Goal: Task Accomplishment & Management: Use online tool/utility

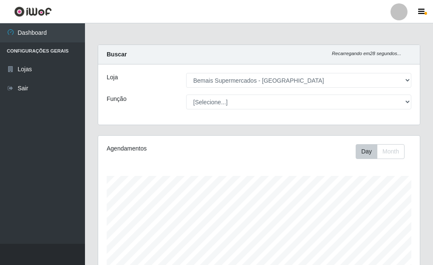
select select "249"
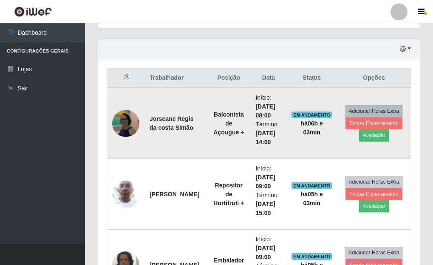
scroll to position [277, 0]
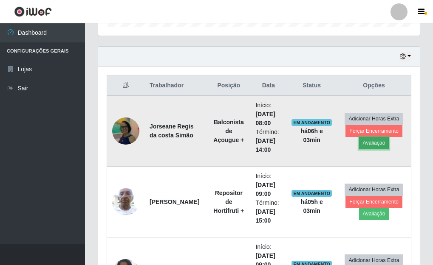
click at [374, 145] on button "Avaliação" at bounding box center [374, 143] width 30 height 12
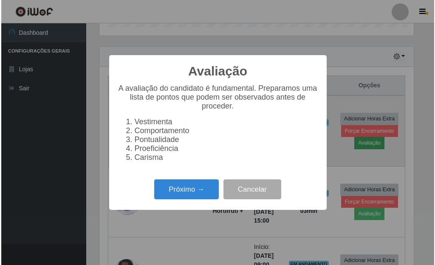
scroll to position [176, 316]
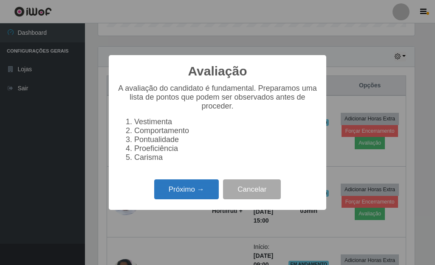
click at [176, 197] on button "Próximo →" at bounding box center [186, 190] width 65 height 20
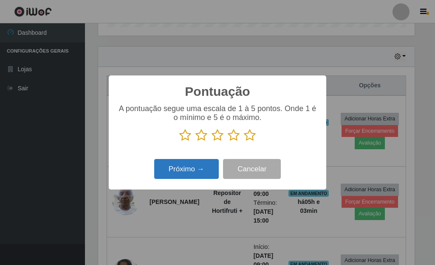
scroll to position [424573, 424432]
drag, startPoint x: 251, startPoint y: 136, endPoint x: 243, endPoint y: 141, distance: 8.8
click at [248, 136] on icon at bounding box center [250, 135] width 12 height 13
click at [244, 142] on input "radio" at bounding box center [244, 142] width 0 height 0
click at [174, 179] on button "Próximo →" at bounding box center [186, 169] width 65 height 20
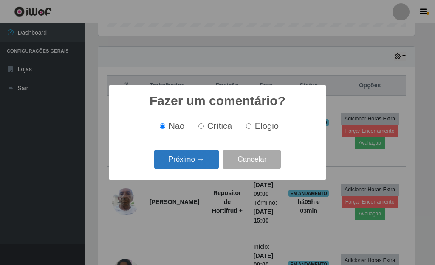
click at [180, 162] on button "Próximo →" at bounding box center [186, 160] width 65 height 20
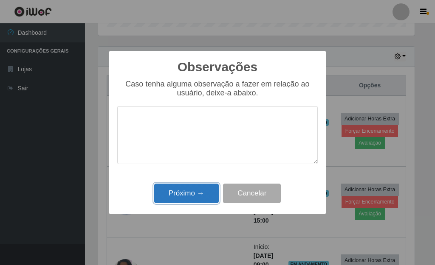
drag, startPoint x: 186, startPoint y: 197, endPoint x: 191, endPoint y: 194, distance: 5.7
click at [186, 197] on button "Próximo →" at bounding box center [186, 194] width 65 height 20
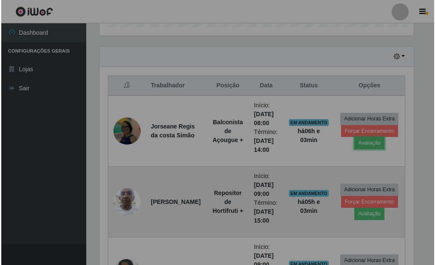
scroll to position [176, 322]
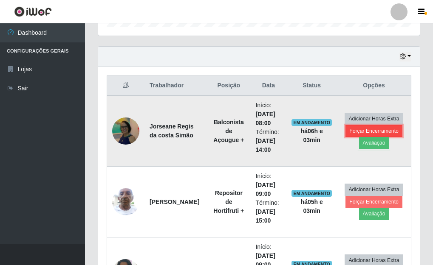
click at [362, 129] on button "Forçar Encerramento" at bounding box center [373, 131] width 57 height 12
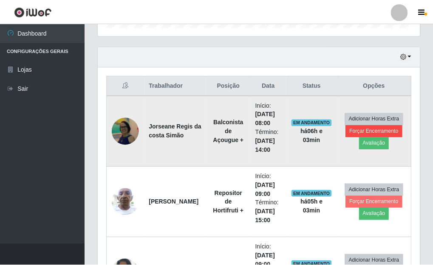
scroll to position [176, 316]
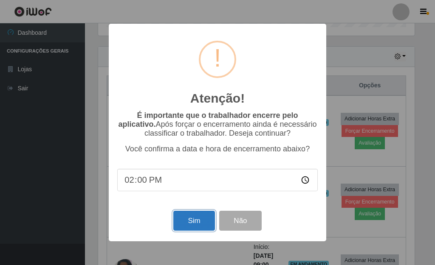
click at [187, 220] on button "Sim" at bounding box center [193, 221] width 41 height 20
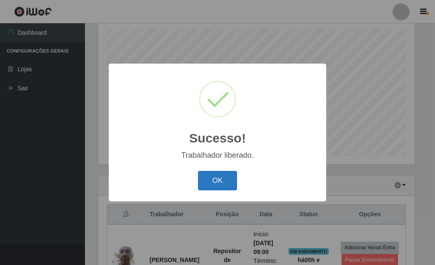
click at [216, 183] on button "OK" at bounding box center [218, 181] width 40 height 20
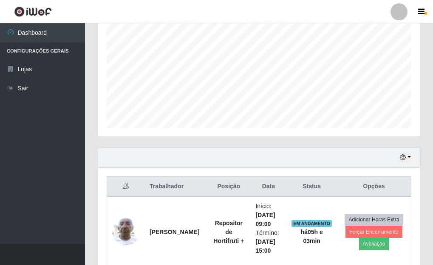
scroll to position [232, 0]
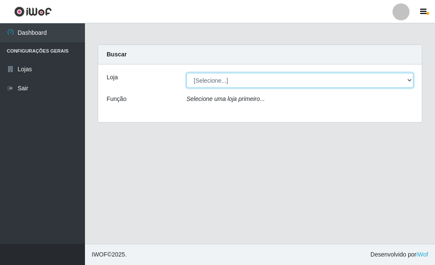
click at [413, 80] on select "[Selecione...] Bemais Supermercados - [GEOGRAPHIC_DATA]" at bounding box center [299, 80] width 227 height 15
select select "249"
click at [186, 73] on select "[Selecione...] Bemais Supermercados - [GEOGRAPHIC_DATA]" at bounding box center [299, 80] width 227 height 15
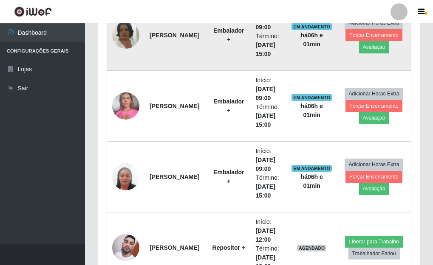
scroll to position [445, 0]
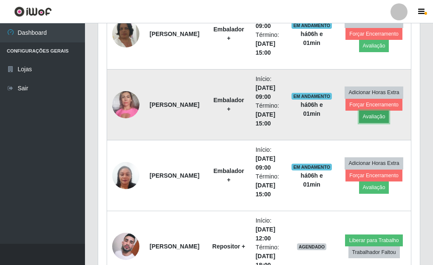
click at [370, 116] on button "Avaliação" at bounding box center [374, 117] width 30 height 12
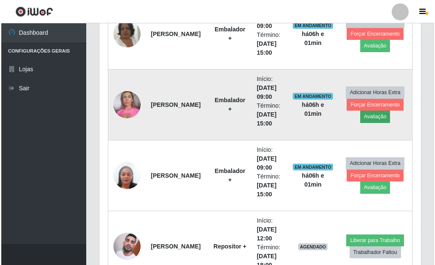
scroll to position [176, 316]
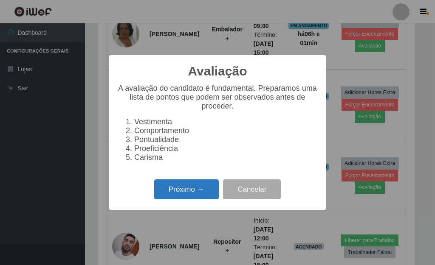
click at [181, 200] on button "Próximo →" at bounding box center [186, 190] width 65 height 20
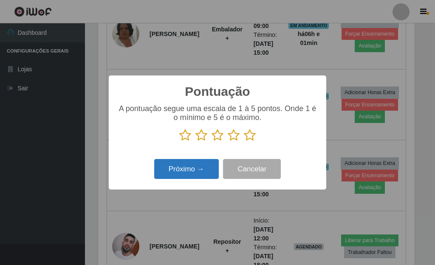
drag, startPoint x: 249, startPoint y: 136, endPoint x: 183, endPoint y: 164, distance: 71.4
click at [245, 138] on icon at bounding box center [250, 135] width 12 height 13
click at [244, 142] on input "radio" at bounding box center [244, 142] width 0 height 0
click at [179, 174] on button "Próximo →" at bounding box center [186, 169] width 65 height 20
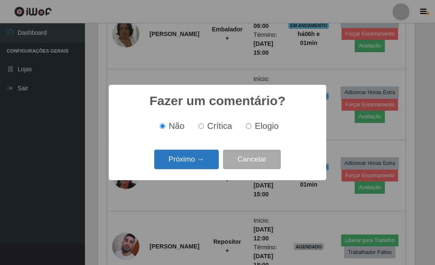
click at [172, 164] on button "Próximo →" at bounding box center [186, 160] width 65 height 20
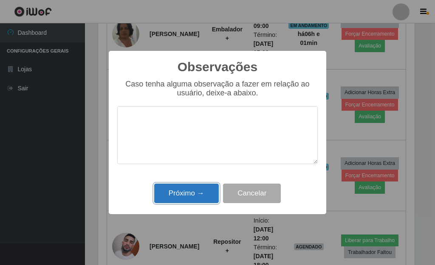
click at [190, 189] on button "Próximo →" at bounding box center [186, 194] width 65 height 20
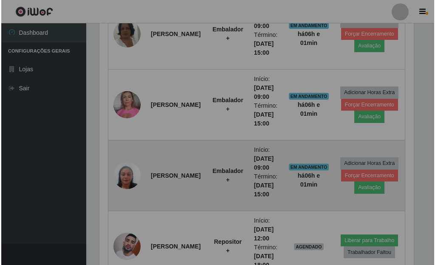
scroll to position [176, 322]
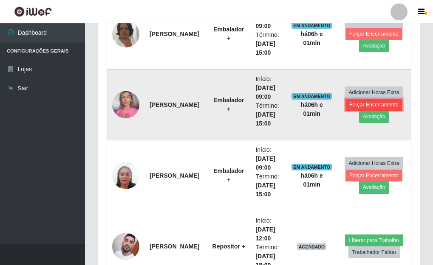
click at [367, 104] on button "Forçar Encerramento" at bounding box center [373, 105] width 57 height 12
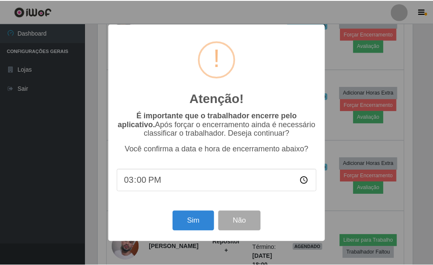
scroll to position [176, 316]
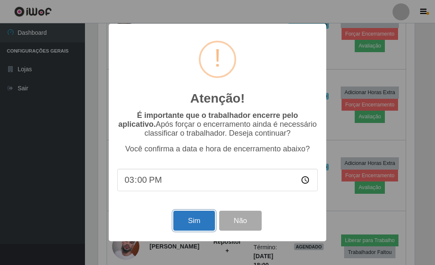
click at [189, 224] on button "Sim" at bounding box center [193, 221] width 41 height 20
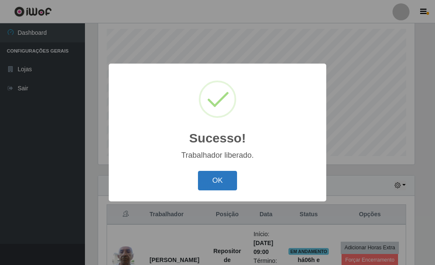
click at [218, 178] on button "OK" at bounding box center [218, 181] width 40 height 20
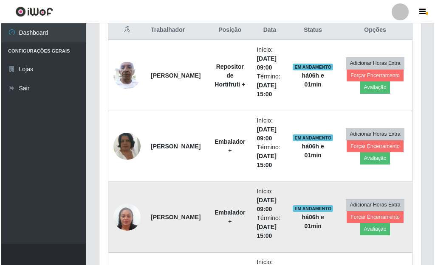
scroll to position [360, 0]
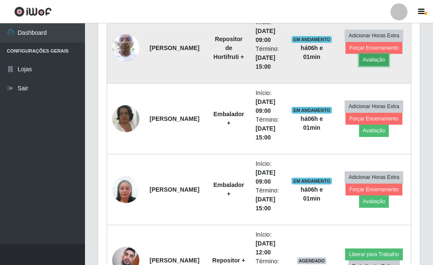
click at [367, 59] on button "Avaliação" at bounding box center [374, 60] width 30 height 12
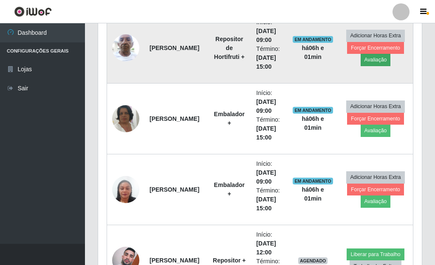
scroll to position [176, 316]
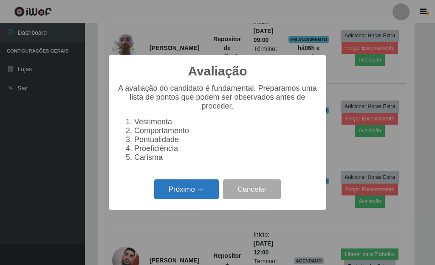
click at [181, 192] on button "Próximo →" at bounding box center [186, 190] width 65 height 20
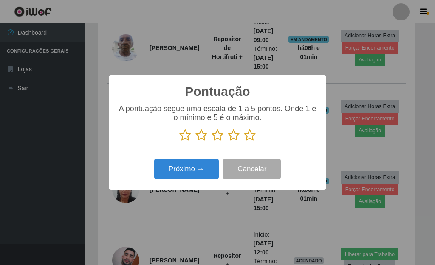
drag, startPoint x: 248, startPoint y: 135, endPoint x: 187, endPoint y: 166, distance: 68.6
click at [244, 138] on icon at bounding box center [250, 135] width 12 height 13
click at [244, 142] on input "radio" at bounding box center [244, 142] width 0 height 0
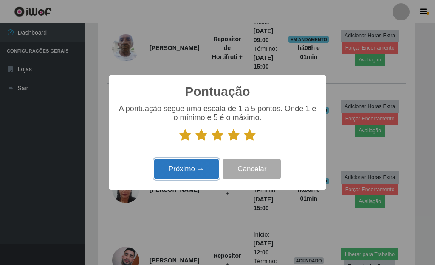
click at [186, 168] on button "Próximo →" at bounding box center [186, 169] width 65 height 20
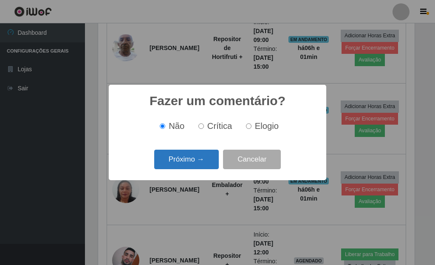
click at [177, 166] on button "Próximo →" at bounding box center [186, 160] width 65 height 20
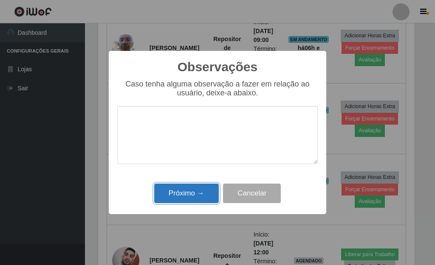
click at [188, 195] on button "Próximo →" at bounding box center [186, 194] width 65 height 20
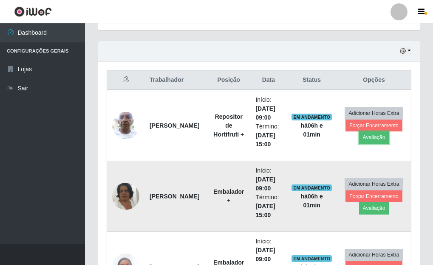
scroll to position [275, 0]
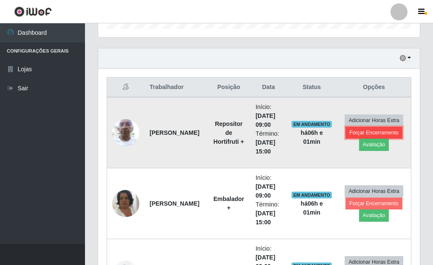
click at [361, 135] on button "Forçar Encerramento" at bounding box center [373, 133] width 57 height 12
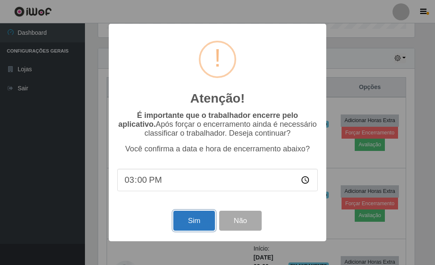
click at [181, 228] on button "Sim" at bounding box center [193, 221] width 41 height 20
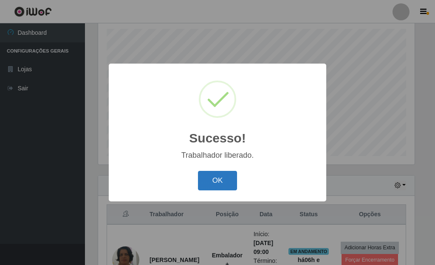
click at [212, 177] on button "OK" at bounding box center [218, 181] width 40 height 20
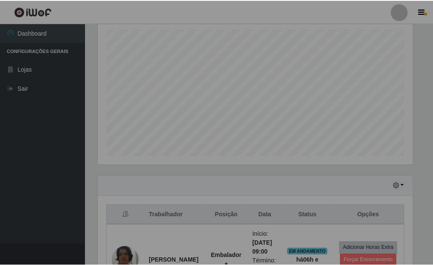
scroll to position [0, 0]
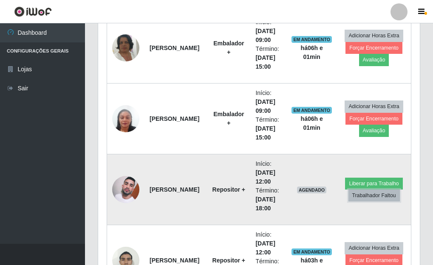
click at [361, 196] on button "Trabalhador Faltou" at bounding box center [373, 196] width 51 height 12
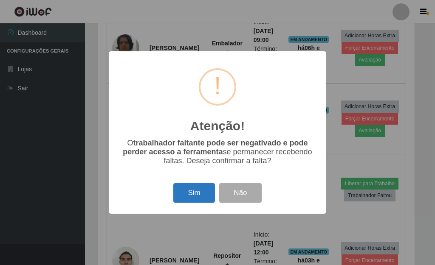
click at [198, 202] on button "Sim" at bounding box center [193, 193] width 41 height 20
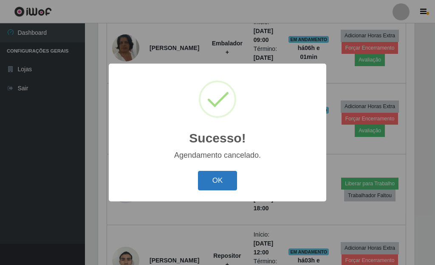
click at [208, 188] on button "OK" at bounding box center [218, 181] width 40 height 20
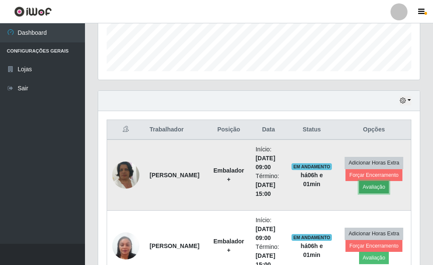
click at [376, 189] on button "Avaliação" at bounding box center [374, 187] width 30 height 12
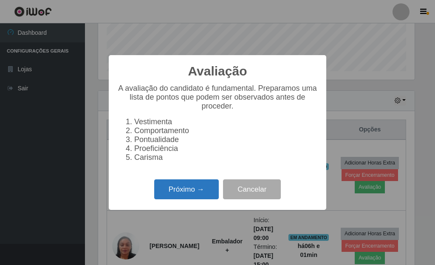
click at [187, 193] on button "Próximo →" at bounding box center [186, 190] width 65 height 20
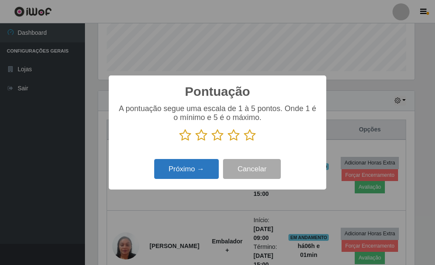
click at [200, 174] on button "Próximo →" at bounding box center [186, 169] width 65 height 20
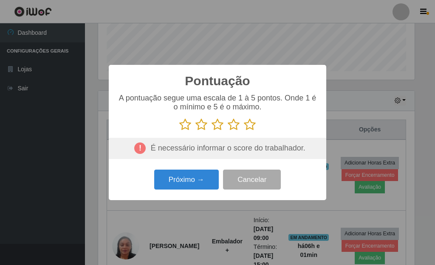
click at [251, 127] on icon at bounding box center [250, 125] width 12 height 13
click at [244, 131] on input "radio" at bounding box center [244, 131] width 0 height 0
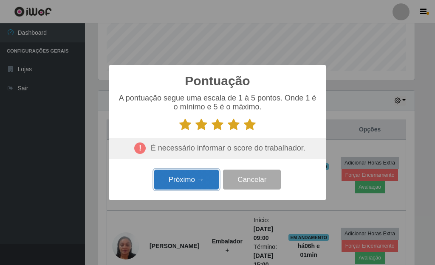
click at [186, 176] on button "Próximo →" at bounding box center [186, 180] width 65 height 20
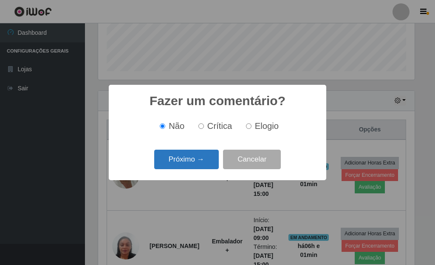
click at [184, 164] on button "Próximo →" at bounding box center [186, 160] width 65 height 20
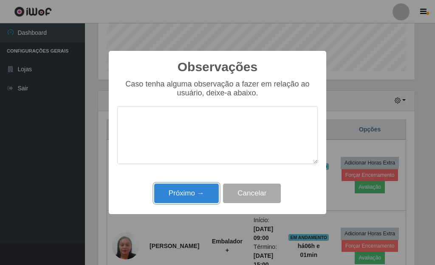
drag, startPoint x: 186, startPoint y: 199, endPoint x: 219, endPoint y: 189, distance: 34.5
click at [186, 197] on button "Próximo →" at bounding box center [186, 194] width 65 height 20
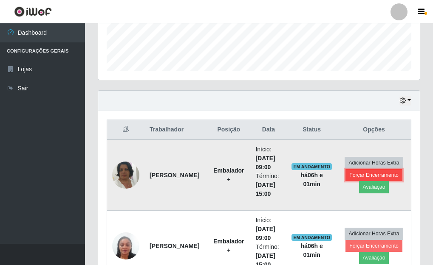
click at [358, 178] on button "Forçar Encerramento" at bounding box center [373, 175] width 57 height 12
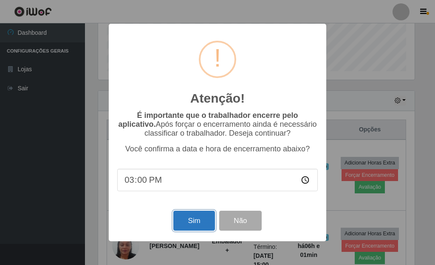
click at [186, 218] on button "Sim" at bounding box center [193, 221] width 41 height 20
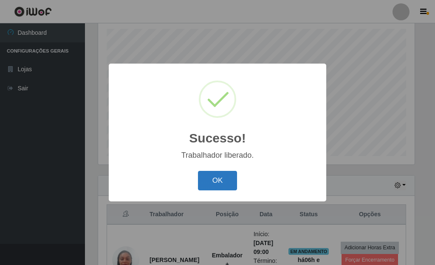
click at [210, 189] on button "OK" at bounding box center [218, 181] width 40 height 20
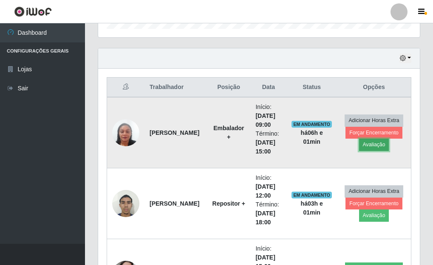
click at [371, 150] on button "Avaliação" at bounding box center [374, 145] width 30 height 12
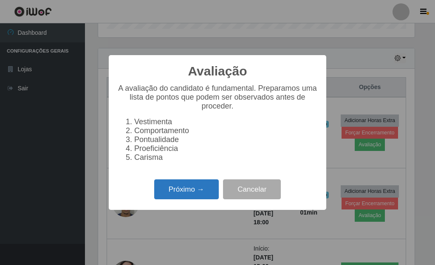
click at [176, 200] on button "Próximo →" at bounding box center [186, 190] width 65 height 20
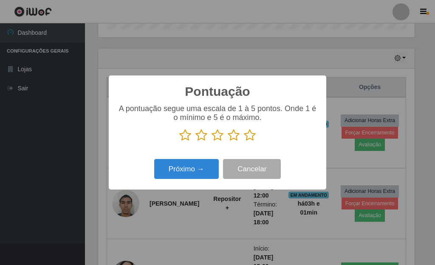
drag, startPoint x: 257, startPoint y: 132, endPoint x: 246, endPoint y: 134, distance: 10.8
click at [246, 134] on p at bounding box center [217, 135] width 200 height 13
click at [245, 135] on icon at bounding box center [250, 135] width 12 height 13
click at [244, 142] on input "radio" at bounding box center [244, 142] width 0 height 0
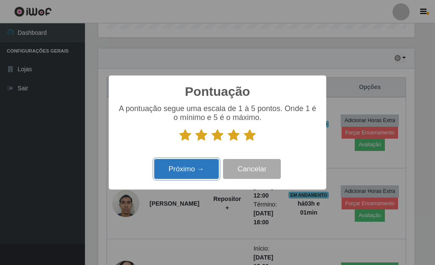
click at [182, 171] on button "Próximo →" at bounding box center [186, 169] width 65 height 20
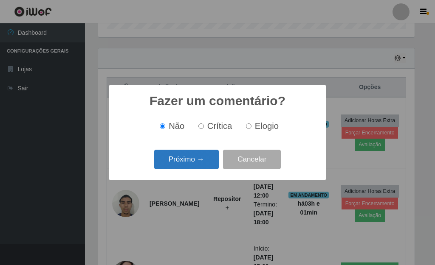
click at [175, 165] on button "Próximo →" at bounding box center [186, 160] width 65 height 20
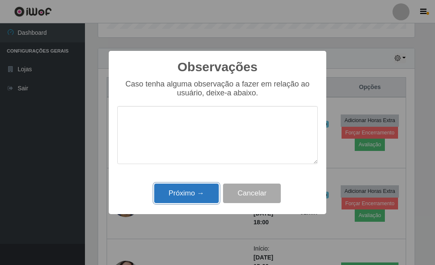
click at [175, 188] on button "Próximo →" at bounding box center [186, 194] width 65 height 20
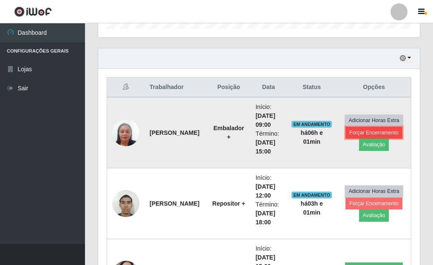
click at [357, 131] on button "Forçar Encerramento" at bounding box center [373, 133] width 57 height 12
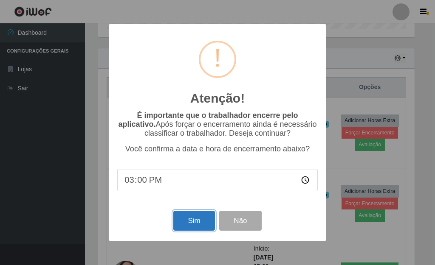
click at [183, 217] on button "Sim" at bounding box center [193, 221] width 41 height 20
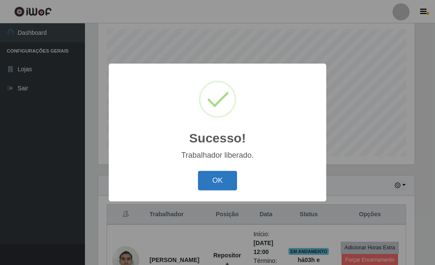
click at [222, 178] on button "OK" at bounding box center [218, 181] width 40 height 20
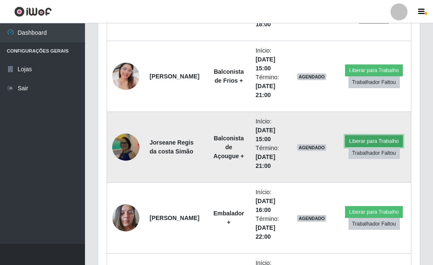
click at [364, 138] on button "Liberar para Trabalho" at bounding box center [373, 141] width 57 height 12
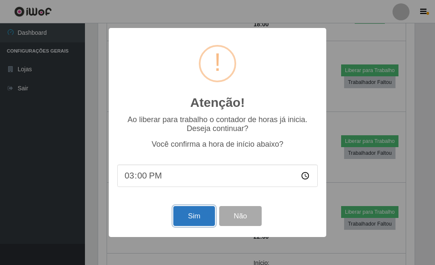
click at [181, 217] on button "Sim" at bounding box center [193, 216] width 41 height 20
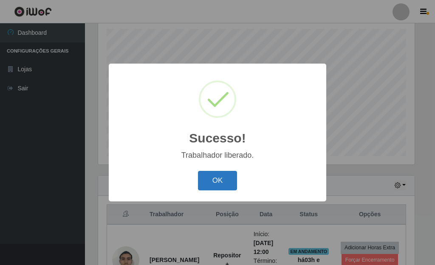
click at [217, 180] on button "OK" at bounding box center [218, 181] width 40 height 20
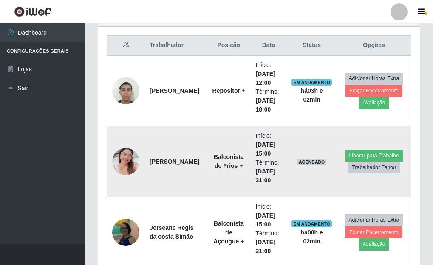
scroll to position [318, 0]
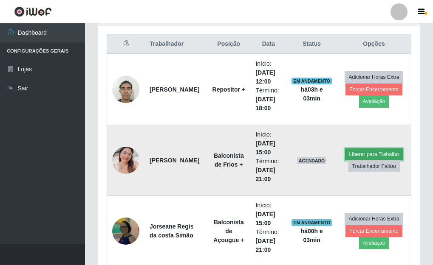
click at [369, 152] on button "Liberar para Trabalho" at bounding box center [373, 155] width 57 height 12
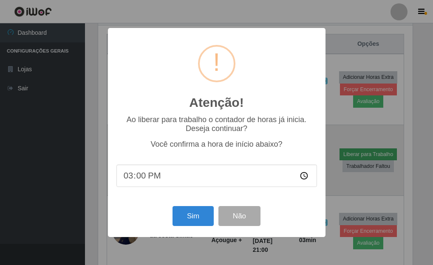
scroll to position [176, 316]
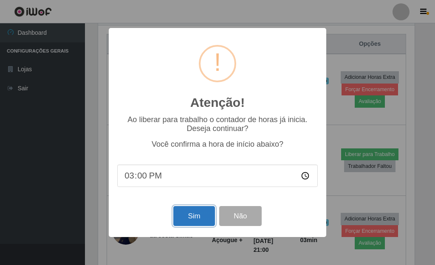
click at [197, 212] on button "Sim" at bounding box center [193, 216] width 41 height 20
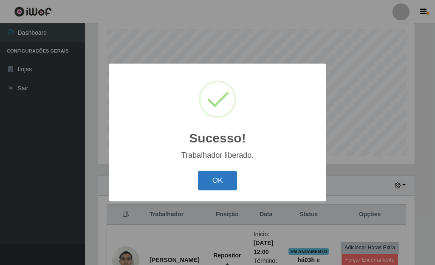
click at [212, 182] on button "OK" at bounding box center [218, 181] width 40 height 20
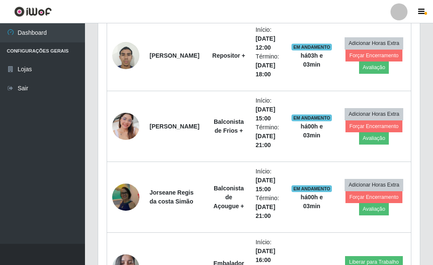
scroll to position [317, 0]
